Goal: Task Accomplishment & Management: Manage account settings

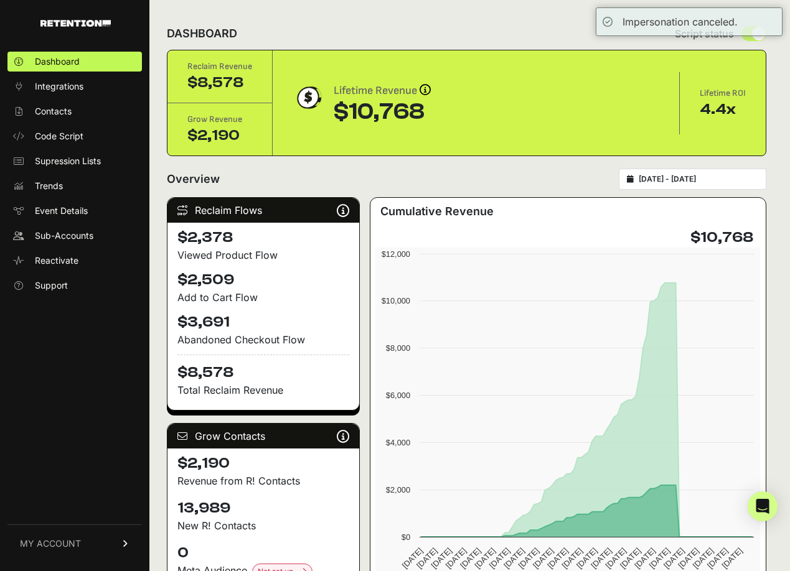
click at [702, 180] on input "2025-07-01 - 2025-09-30" at bounding box center [699, 179] width 120 height 10
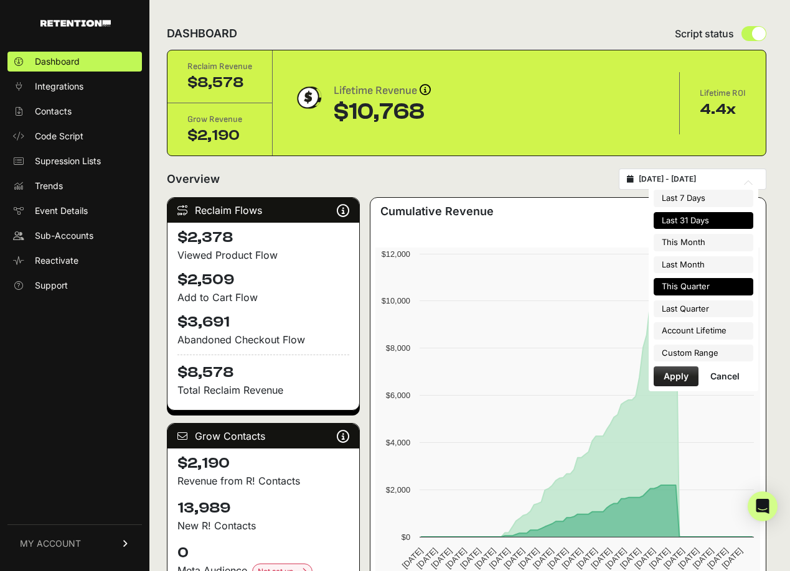
click at [687, 222] on li "Last 31 Days" at bounding box center [704, 220] width 100 height 17
type input "[DATE] - [DATE]"
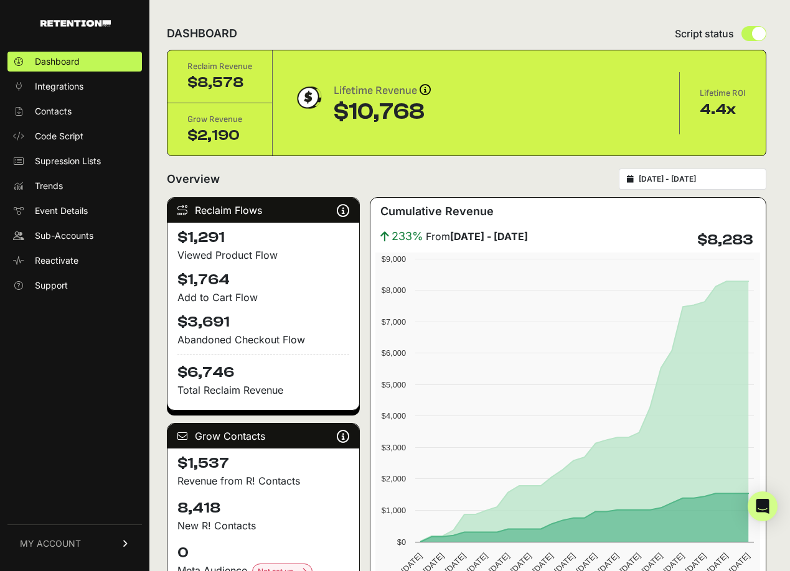
click at [73, 545] on span "MY ACCOUNT" at bounding box center [50, 544] width 61 height 12
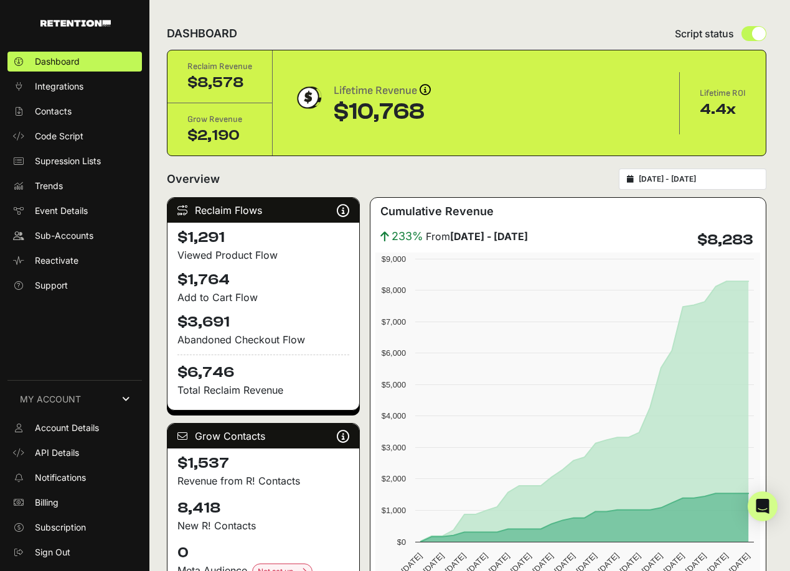
click at [128, 399] on icon at bounding box center [125, 399] width 7 height 9
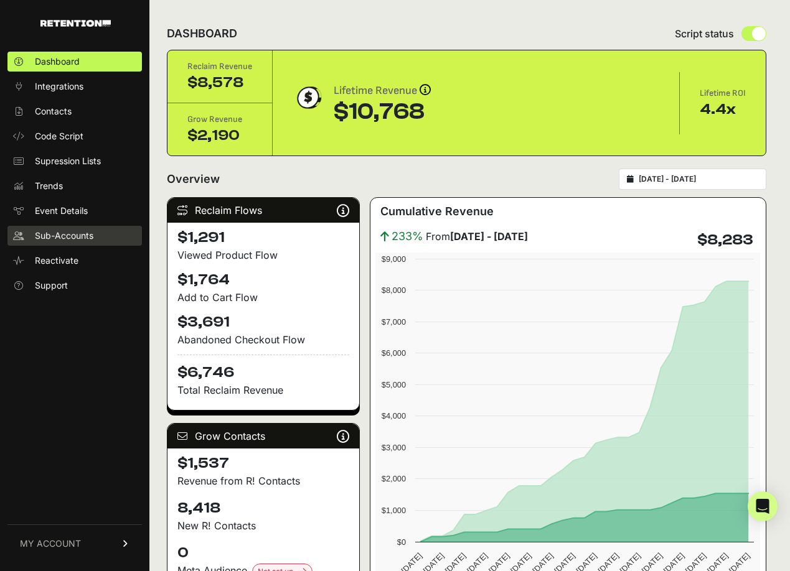
click at [58, 232] on span "Sub-Accounts" at bounding box center [64, 236] width 59 height 12
